Goal: Find specific page/section: Find specific page/section

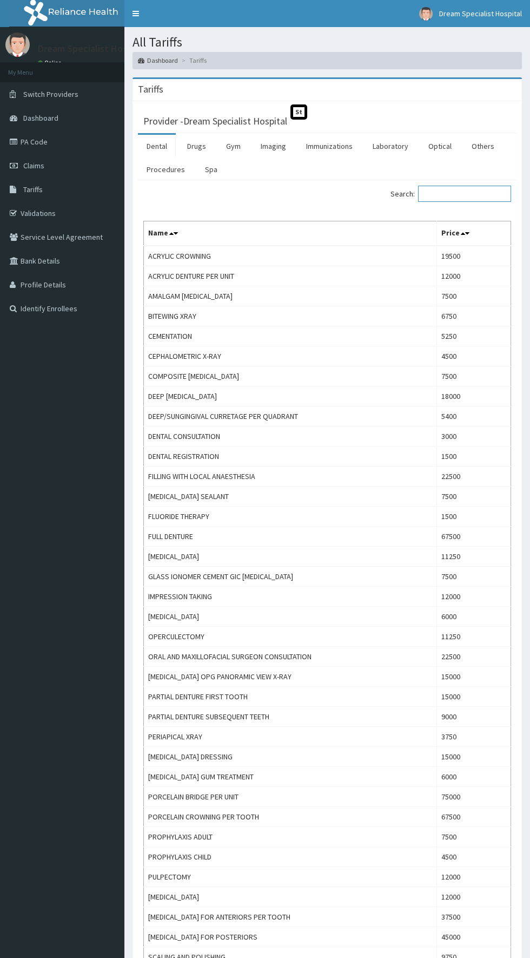
click at [447, 196] on input "Search:" at bounding box center [464, 194] width 93 height 16
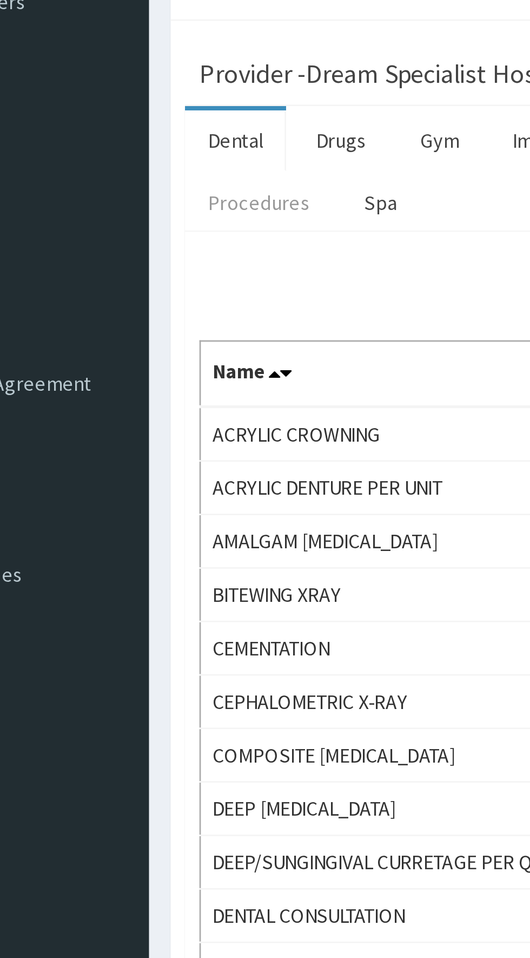
click at [163, 168] on link "Procedures" at bounding box center [166, 169] width 56 height 23
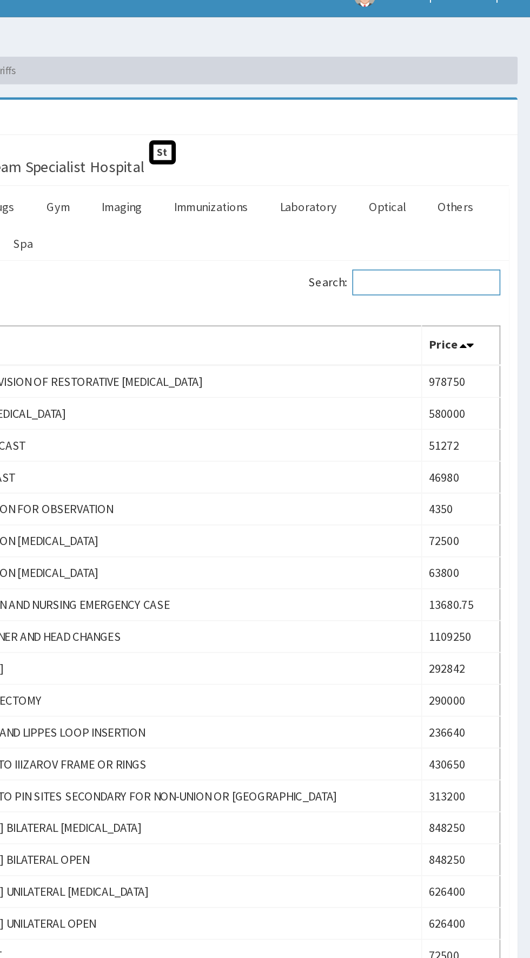
click at [439, 193] on input "Search:" at bounding box center [464, 194] width 93 height 16
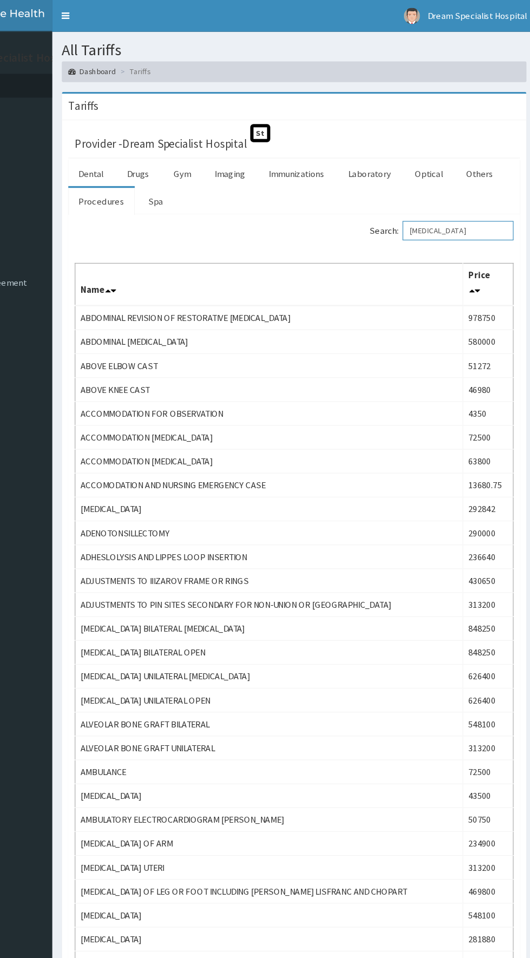
type input "[MEDICAL_DATA]"
